Goal: Answer question/provide support

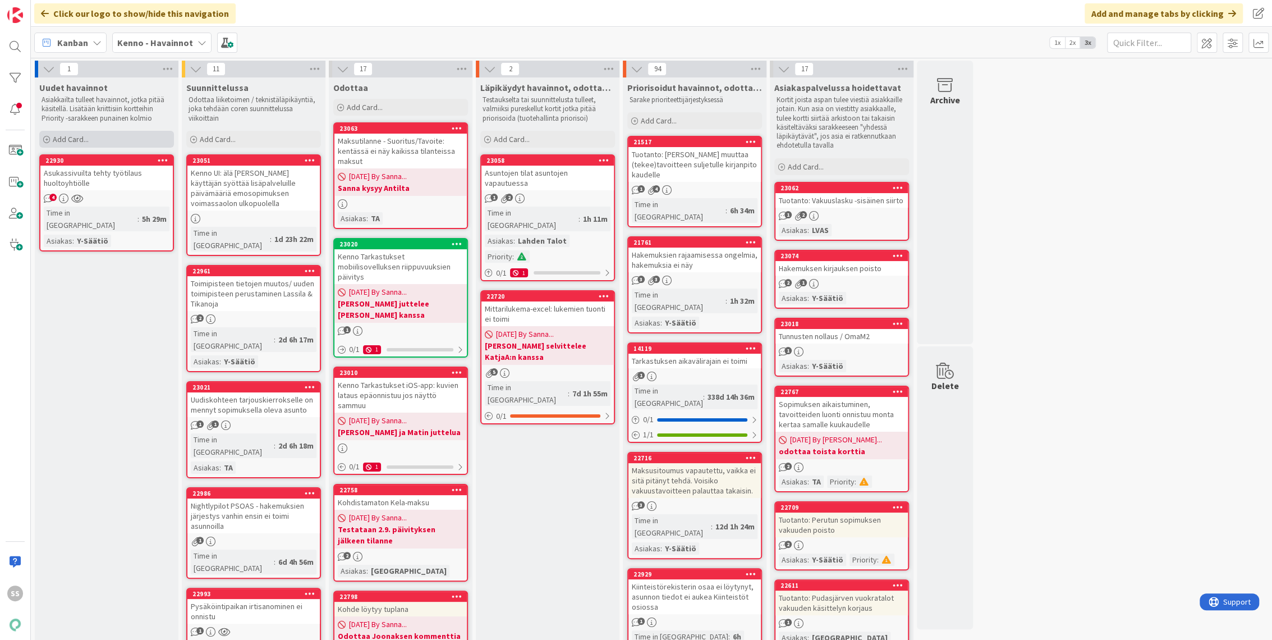
click at [80, 137] on span "Add Card..." at bounding box center [71, 139] width 36 height 10
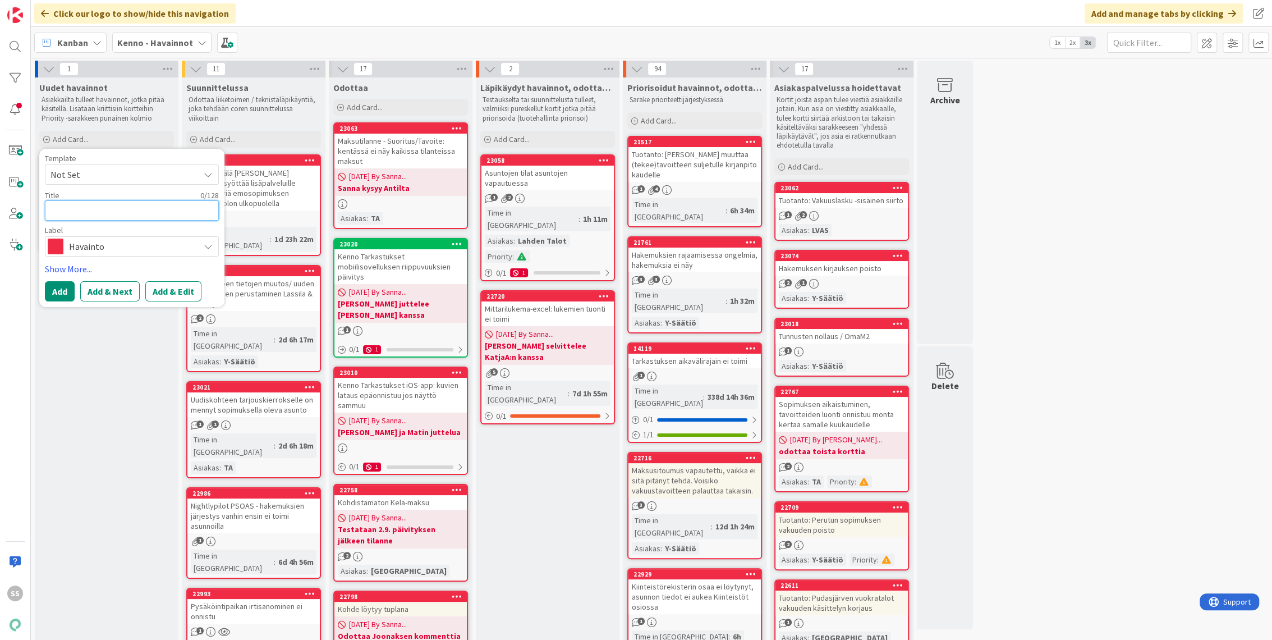
paste textarea "Pysäköintipaikan lisäys sopimukselle"
type textarea "x"
type textarea "Pysäköintipaikan lisäys sopimukselle"
click at [176, 293] on button "Add & Edit" at bounding box center [173, 291] width 56 height 20
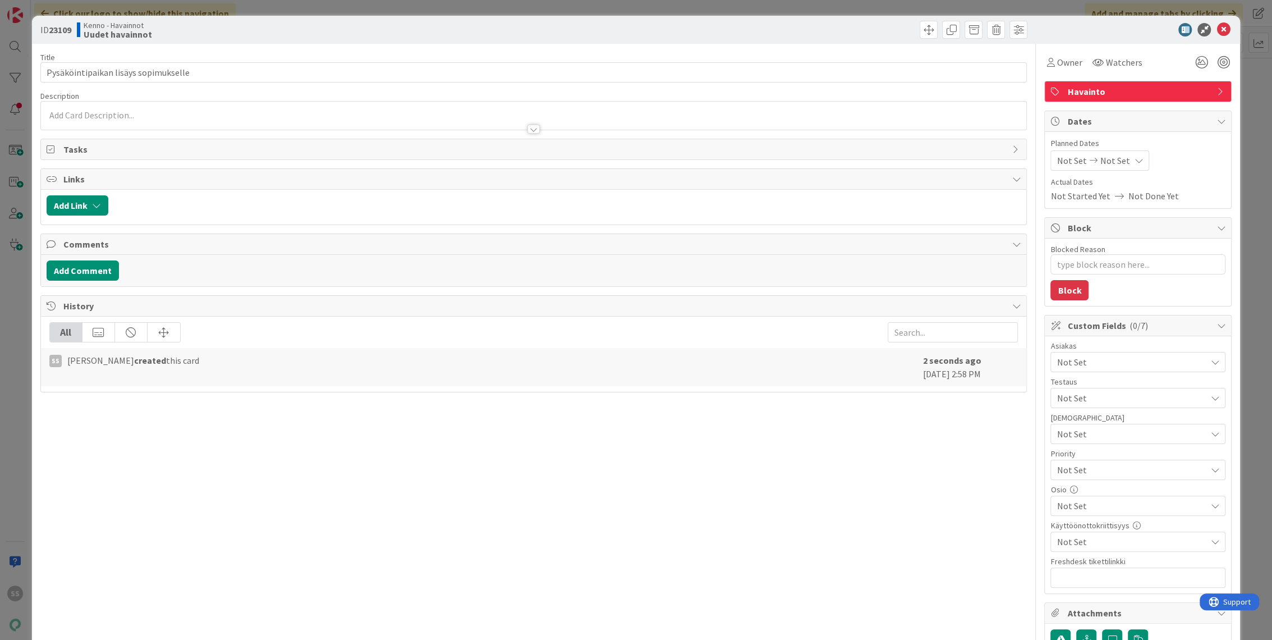
type textarea "x"
click at [132, 116] on div at bounding box center [534, 116] width 986 height 28
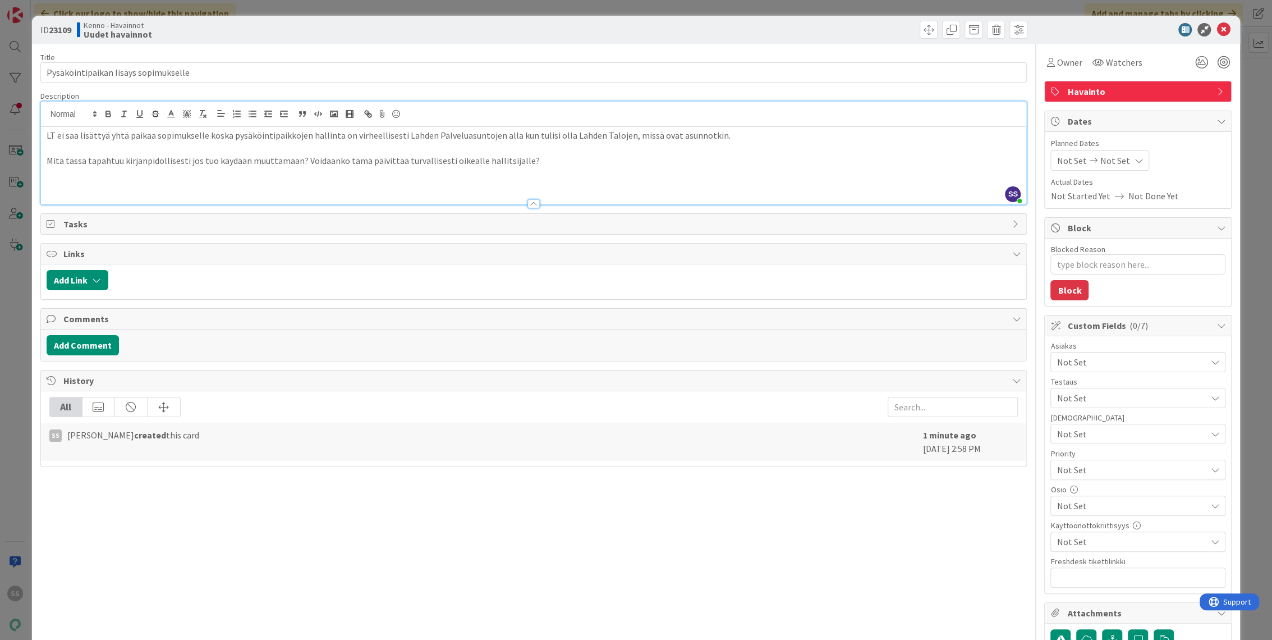
click at [467, 182] on p at bounding box center [534, 186] width 975 height 13
click at [443, 191] on p at bounding box center [534, 186] width 975 height 13
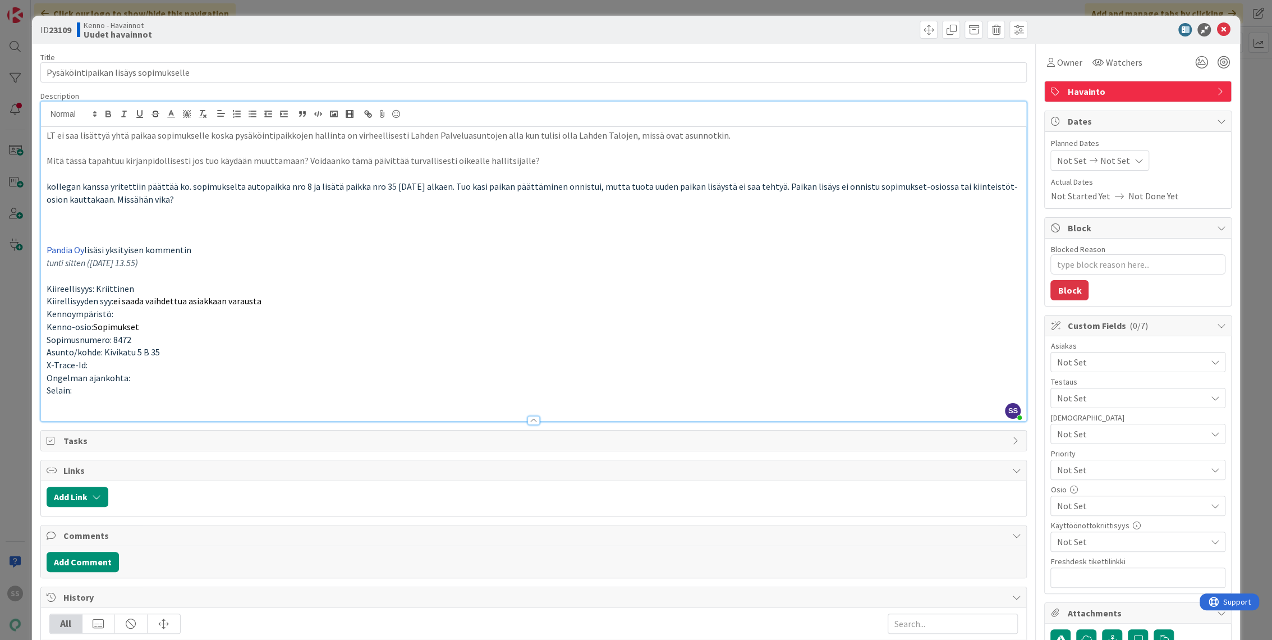
drag, startPoint x: 111, startPoint y: 252, endPoint x: 31, endPoint y: 215, distance: 88.4
click at [31, 215] on div "ID 23109 Kenno - Havainnot Uudet havainnot Title 36 / 128 Pysäköintipaikan lisä…" at bounding box center [636, 320] width 1272 height 640
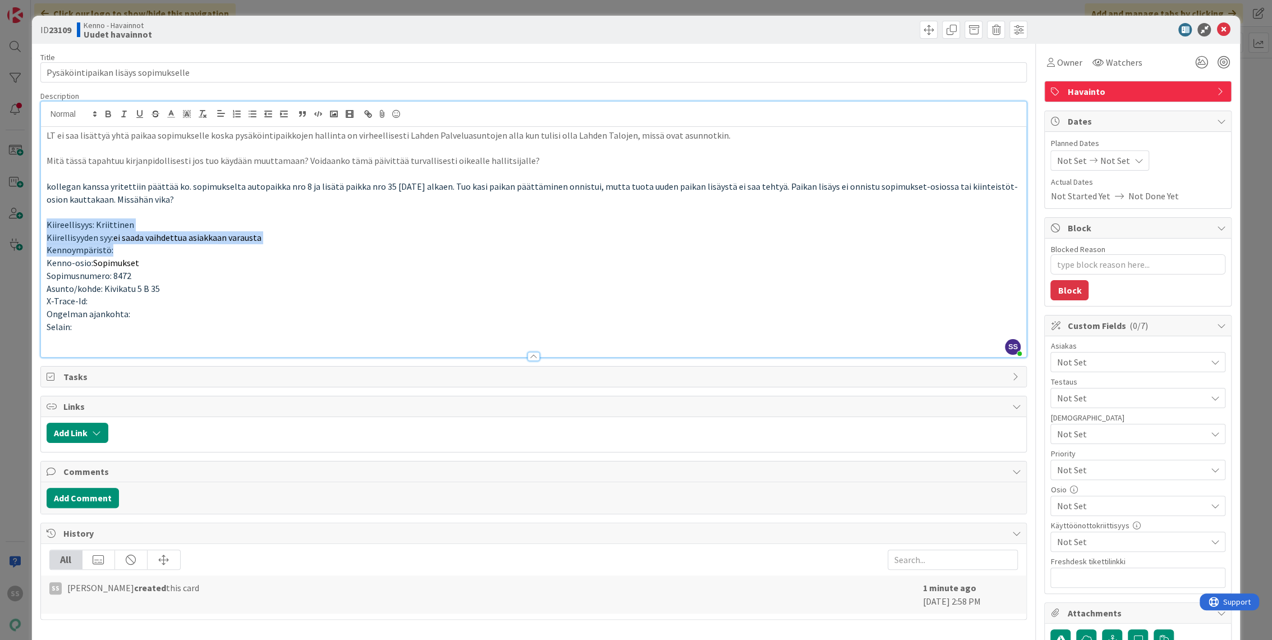
drag, startPoint x: 130, startPoint y: 256, endPoint x: 20, endPoint y: 223, distance: 115.4
click at [20, 223] on div "ID 23109 Kenno - Havainnot Uudet havainnot Title 36 / 128 Pysäköintipaikan lisä…" at bounding box center [636, 320] width 1272 height 640
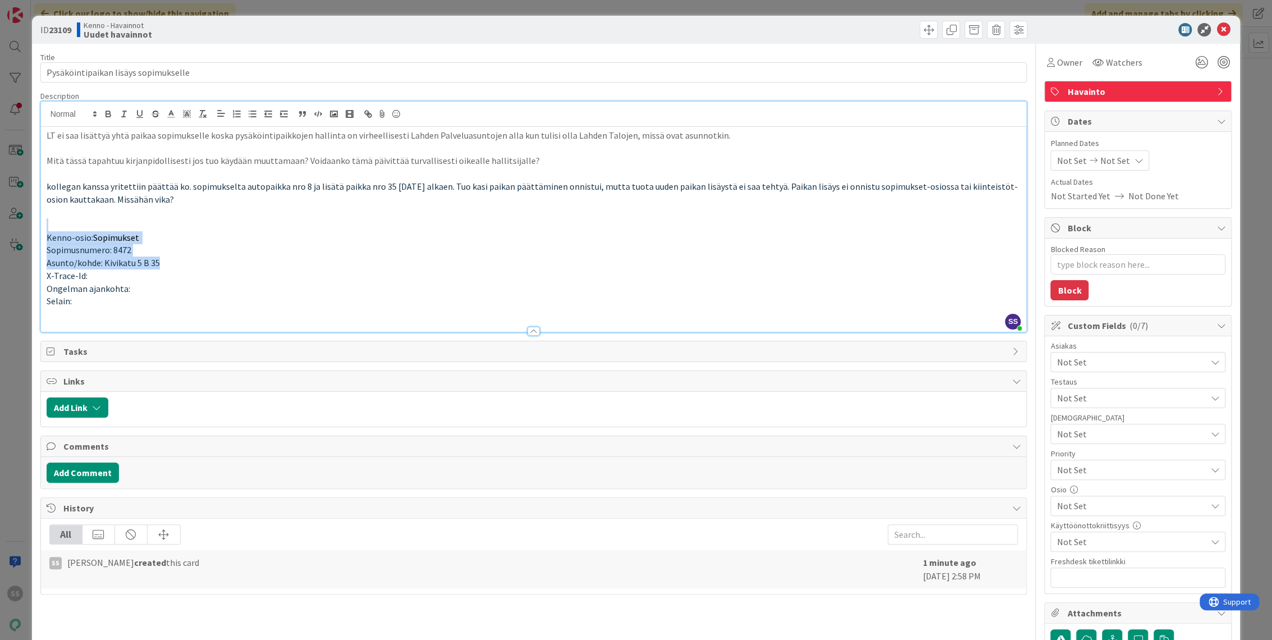
drag, startPoint x: 186, startPoint y: 263, endPoint x: 49, endPoint y: 229, distance: 140.4
click at [49, 229] on div "LT ei saa lisättyä yhtä paikaa sopimukselle koska pysäköintipaikkojen hallinta …" at bounding box center [534, 229] width 986 height 205
drag, startPoint x: 150, startPoint y: 305, endPoint x: 43, endPoint y: 276, distance: 110.5
click at [43, 276] on div "LT ei saa lisättyä yhtä paikaa sopimukselle koska pysäköintipaikkojen hallinta …" at bounding box center [534, 229] width 986 height 205
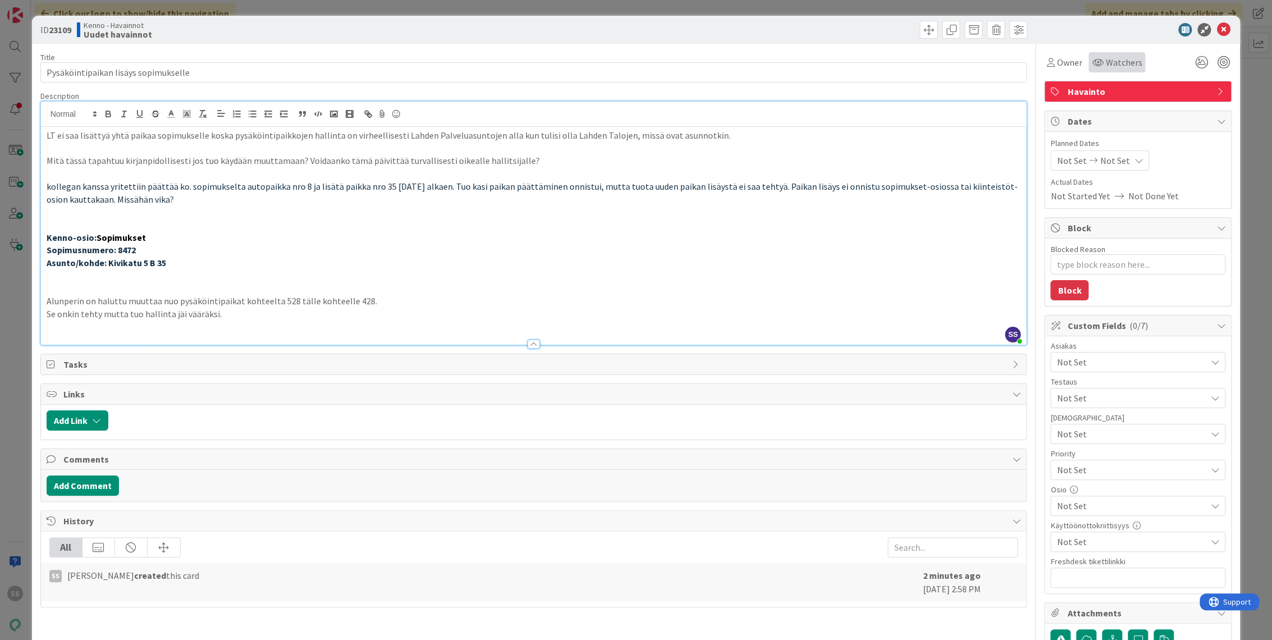
click at [1125, 54] on div "Watchers" at bounding box center [1116, 62] width 57 height 20
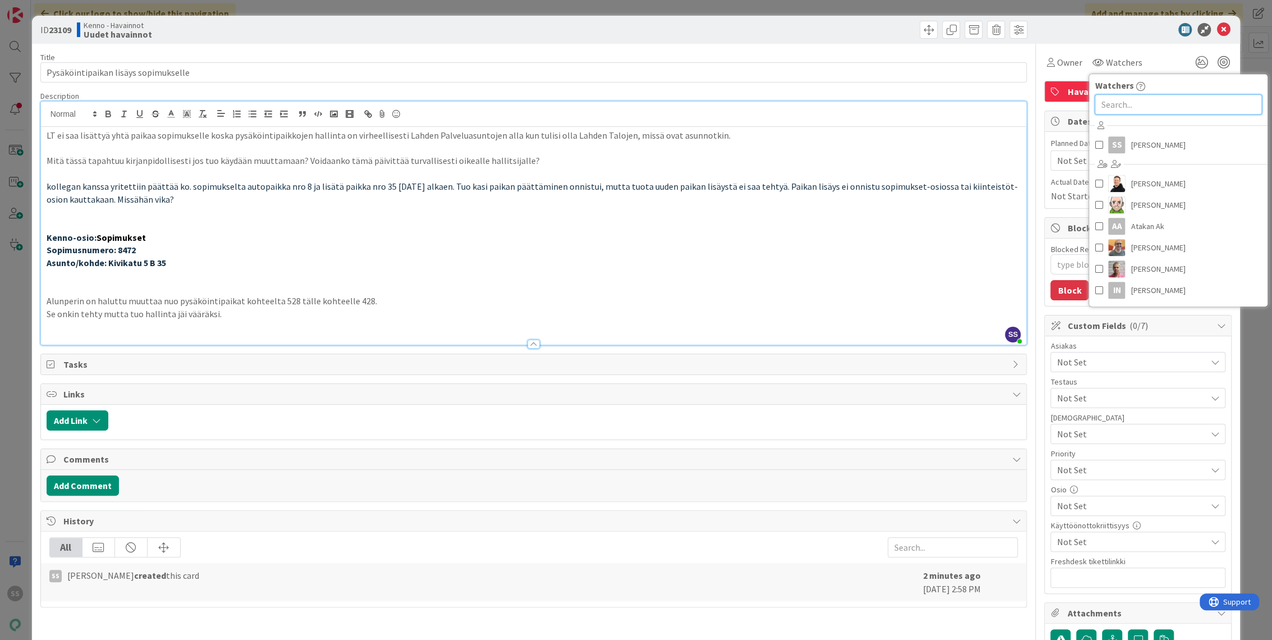
click at [1118, 107] on input "text" at bounding box center [1178, 104] width 167 height 20
click at [1136, 141] on span "[PERSON_NAME]" at bounding box center [1158, 144] width 54 height 17
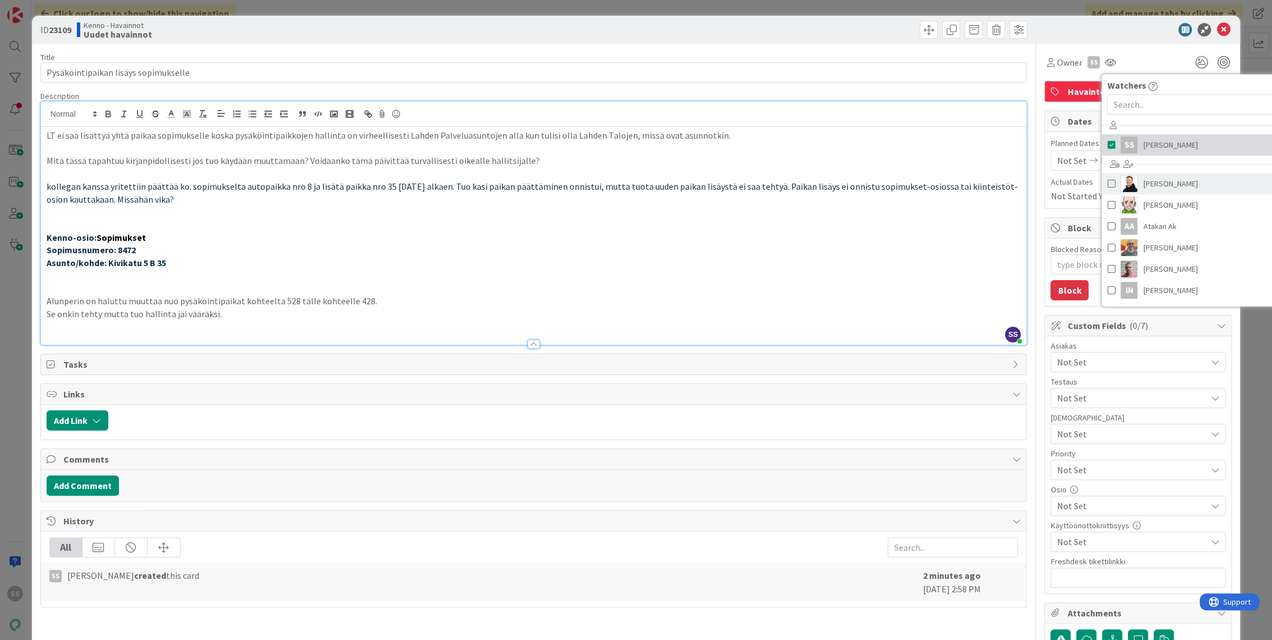
type textarea "x"
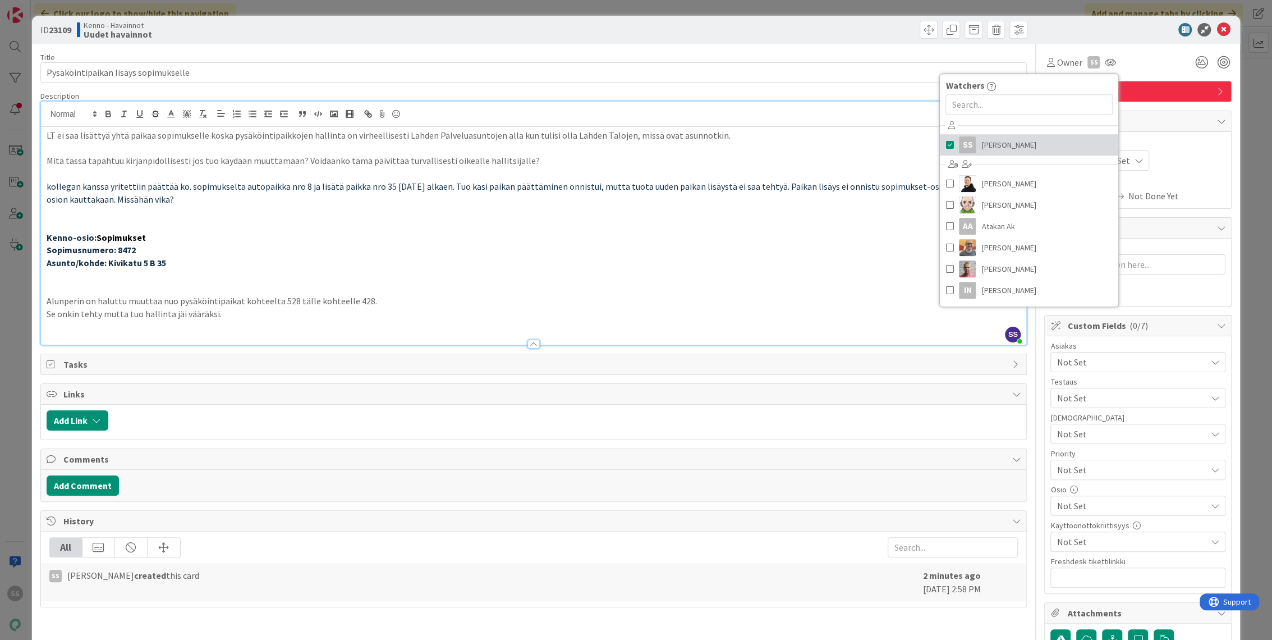
scroll to position [125, 0]
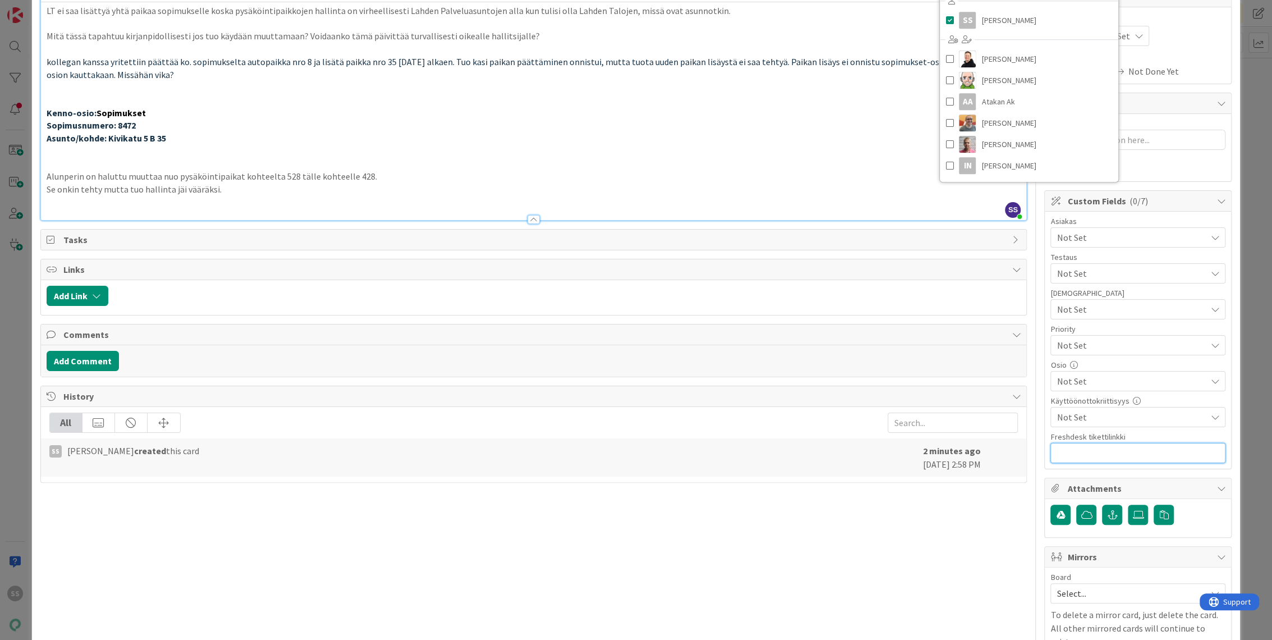
click at [1117, 451] on input "text" at bounding box center [1137, 453] width 175 height 20
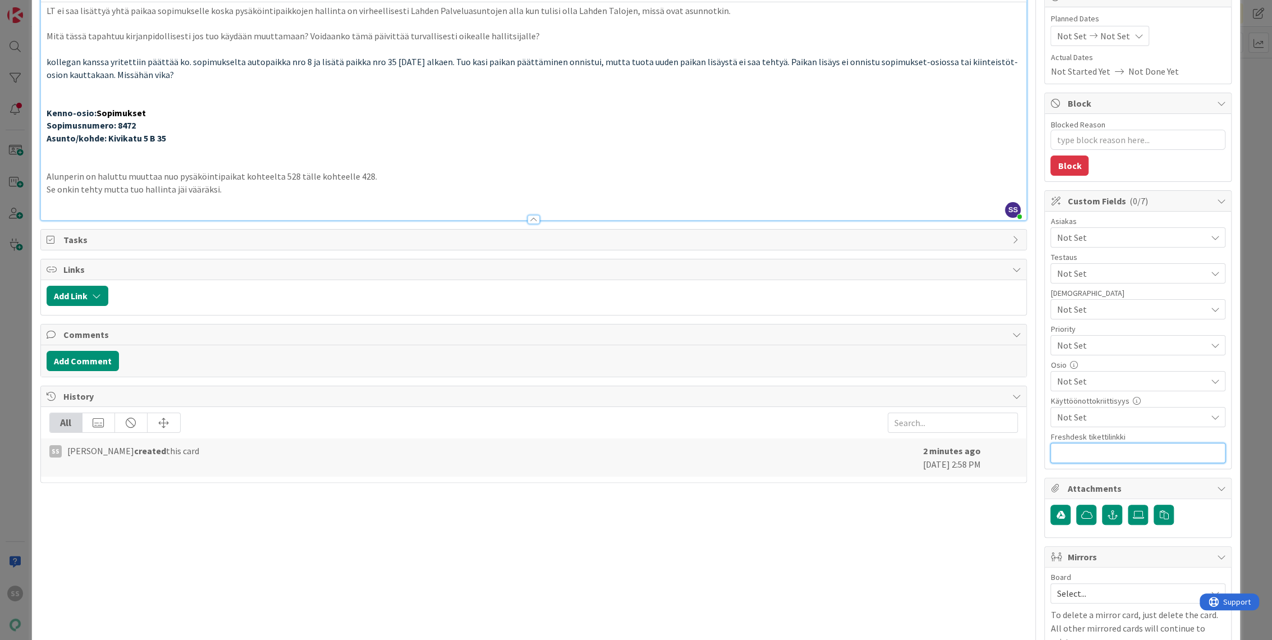
paste input "[URL][DOMAIN_NAME]"
type input "[URL][DOMAIN_NAME]"
type textarea "x"
type input "[URL][DOMAIN_NAME]"
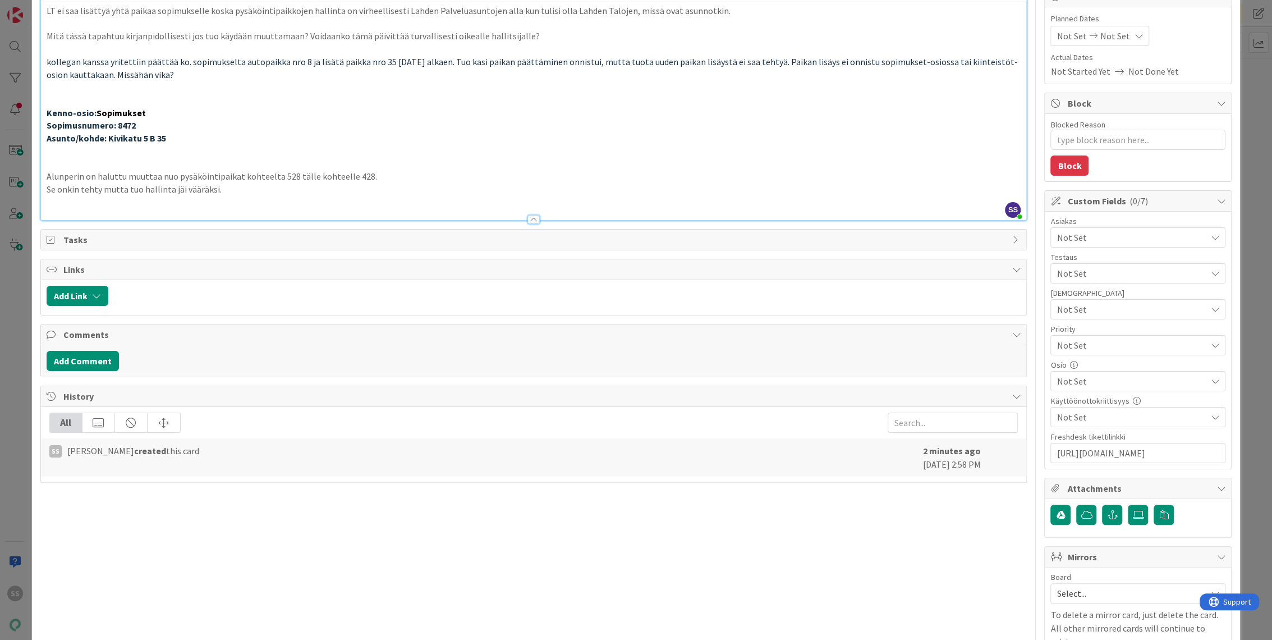
click at [1085, 240] on span "Not Set" at bounding box center [1130, 237] width 149 height 13
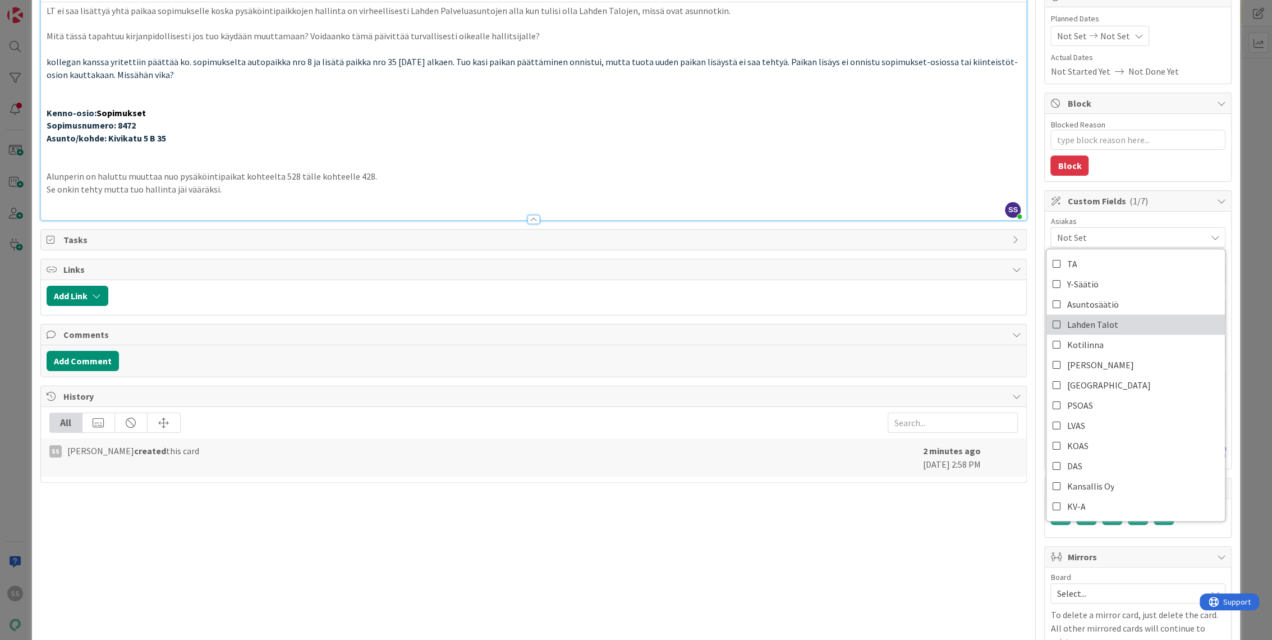
click at [1071, 323] on span "Lahden Talot" at bounding box center [1092, 324] width 51 height 17
click at [103, 362] on button "Add Comment" at bounding box center [83, 361] width 72 height 20
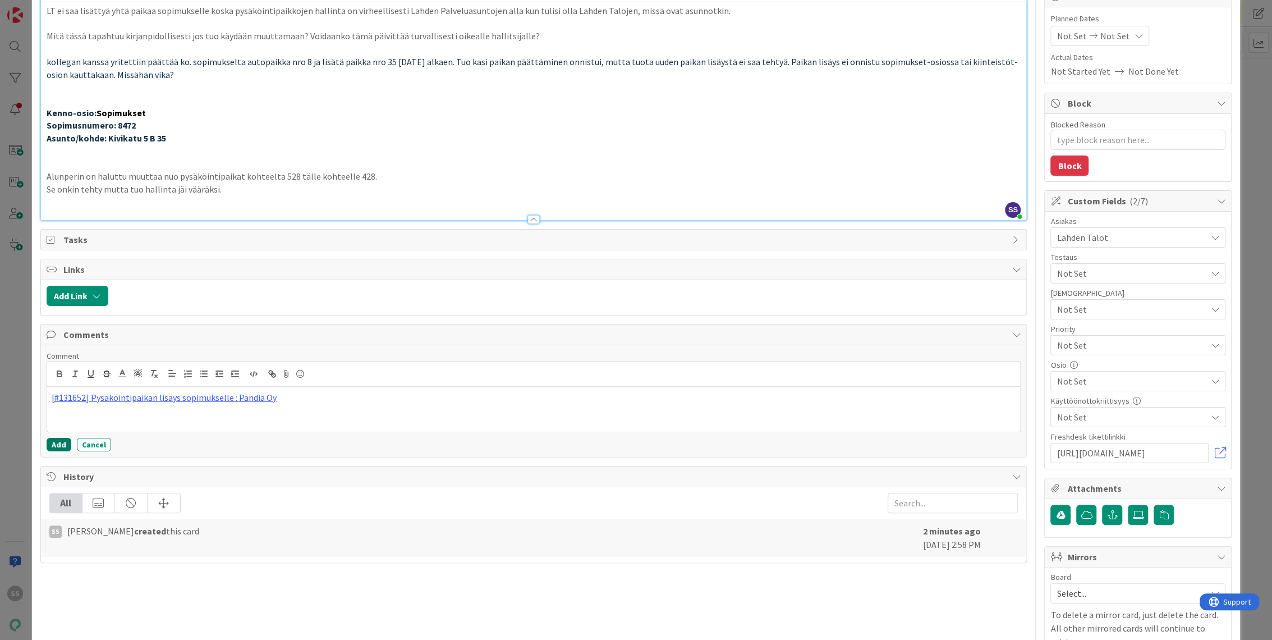
click at [55, 440] on button "Add" at bounding box center [59, 444] width 25 height 13
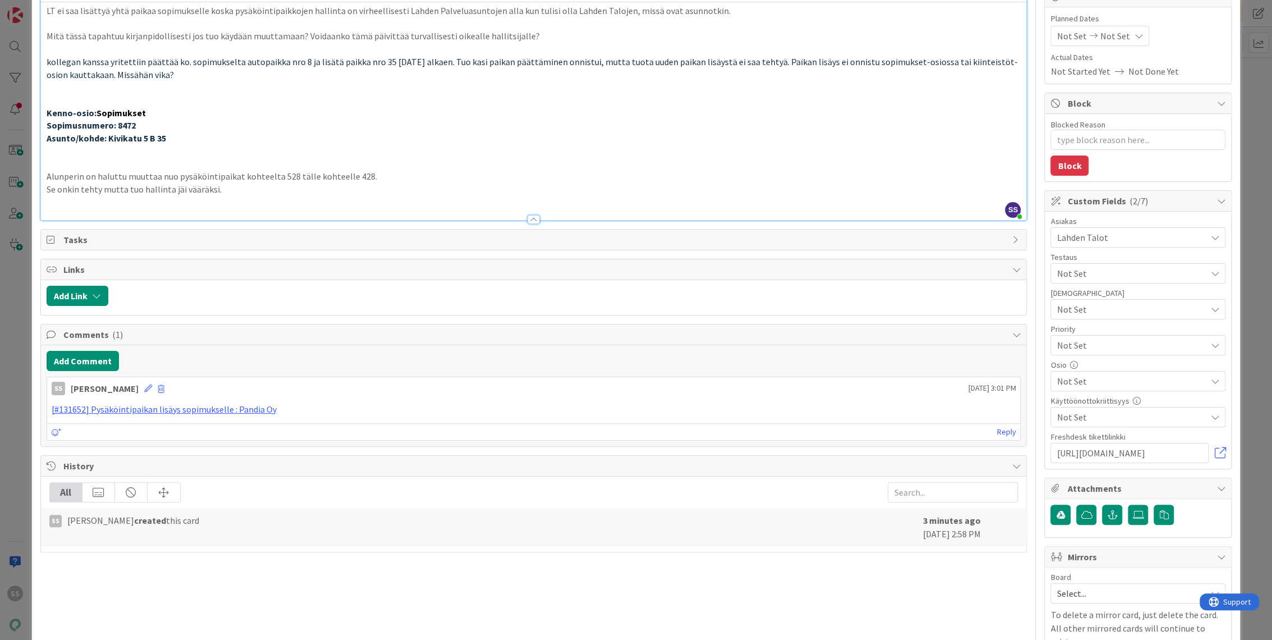
type textarea "x"
click at [776, 164] on p at bounding box center [534, 164] width 975 height 13
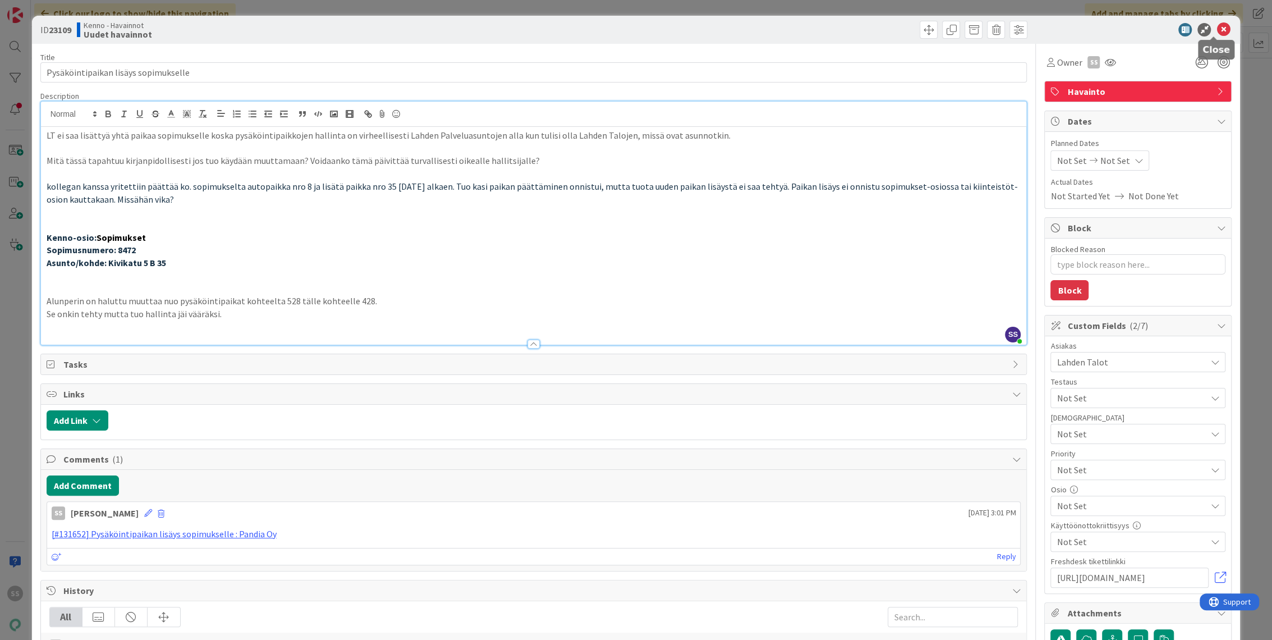
click at [1216, 32] on icon at bounding box center [1222, 29] width 13 height 13
